Goal: Task Accomplishment & Management: Manage account settings

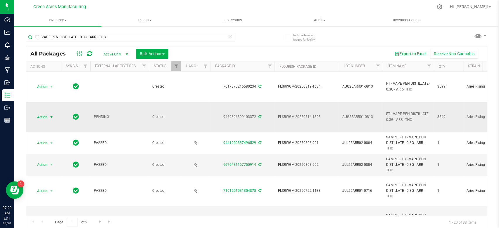
click at [42, 117] on span "Action" at bounding box center [40, 117] width 16 height 8
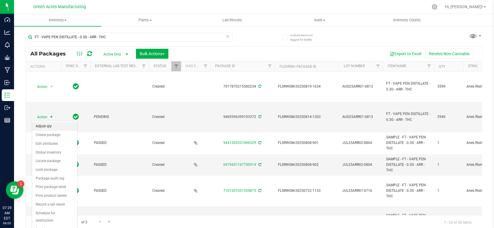
click at [50, 130] on li "Adjust qty" at bounding box center [54, 126] width 45 height 9
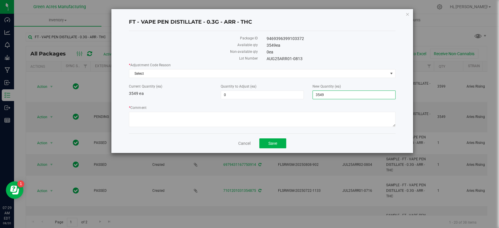
drag, startPoint x: 335, startPoint y: 97, endPoint x: 269, endPoint y: 103, distance: 65.8
click at [269, 103] on div "* Adjustment Code Reason Select Select Depleted Inventory Audit Mistake Moistur…" at bounding box center [262, 96] width 267 height 66
type input "0"
type input "-3,549"
type input "0"
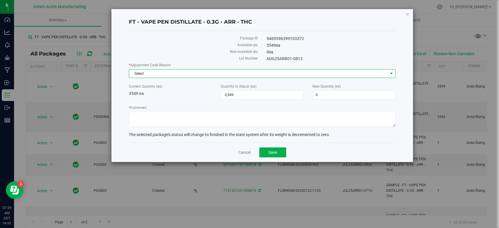
click at [259, 73] on span "Select" at bounding box center [258, 74] width 259 height 8
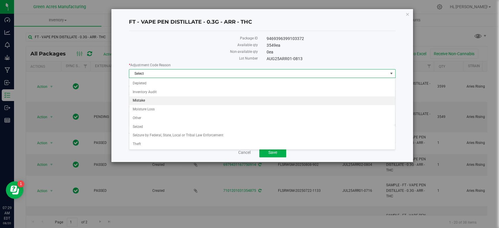
click at [203, 101] on li "Mistake" at bounding box center [262, 101] width 266 height 9
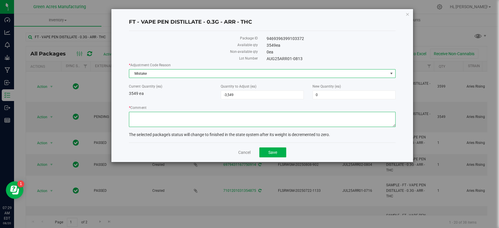
click at [187, 118] on textarea "* Comment" at bounding box center [262, 119] width 267 height 15
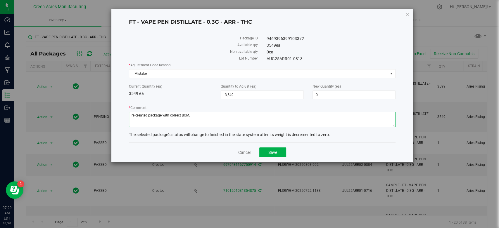
click at [148, 116] on textarea "* Comment" at bounding box center [262, 119] width 267 height 15
click at [202, 116] on textarea "* Comment" at bounding box center [262, 119] width 267 height 15
click at [232, 114] on textarea "* Comment" at bounding box center [262, 119] width 267 height 15
click at [250, 114] on textarea "* Comment" at bounding box center [262, 119] width 267 height 15
type textarea "re created FG package with correct BOM. zeroing out this original package."
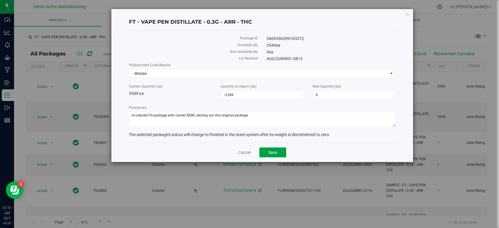
click at [278, 155] on button "Save" at bounding box center [272, 153] width 27 height 10
